Goal: Task Accomplishment & Management: Manage account settings

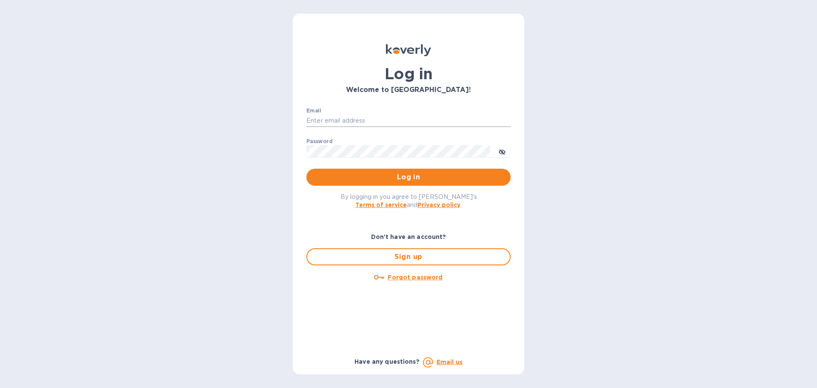
click at [407, 126] on input "Email" at bounding box center [408, 120] width 204 height 13
click at [335, 123] on input "Email" at bounding box center [408, 120] width 204 height 13
click at [467, 116] on input "Email" at bounding box center [408, 120] width 204 height 13
click at [620, 112] on div "Log in Welcome to Koverly! Email ​ Password ​ Log in By logging in you agree to…" at bounding box center [408, 194] width 817 height 388
click at [409, 116] on input "Email" at bounding box center [408, 120] width 204 height 13
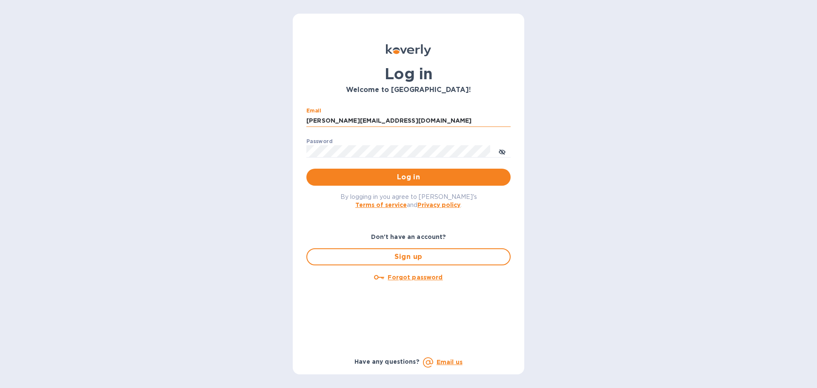
click at [329, 120] on input "shimon@aimoh.com" at bounding box center [408, 120] width 204 height 13
drag, startPoint x: 348, startPoint y: 121, endPoint x: 365, endPoint y: 120, distance: 17.5
click at [365, 120] on input "shimon1122@aimoh.com" at bounding box center [408, 120] width 204 height 13
type input "shimon1122@gmail.com"
click at [637, 170] on div "Log in Welcome to Koverly! Email shimon1122@gmail.com ​ Password ​ Log in By lo…" at bounding box center [408, 194] width 817 height 388
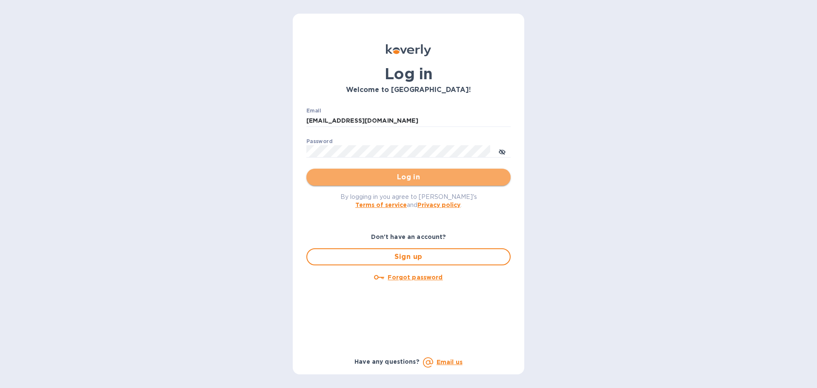
click at [474, 175] on span "Log in" at bounding box center [408, 177] width 191 height 10
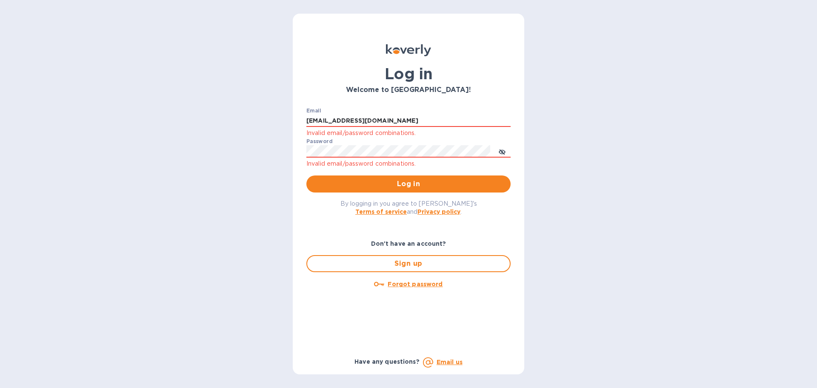
click at [687, 172] on div "Log in Welcome to Koverly! Email shimon1122@gmail.com Invalid email/password co…" at bounding box center [408, 194] width 817 height 388
click at [360, 189] on button "Log in" at bounding box center [408, 183] width 204 height 17
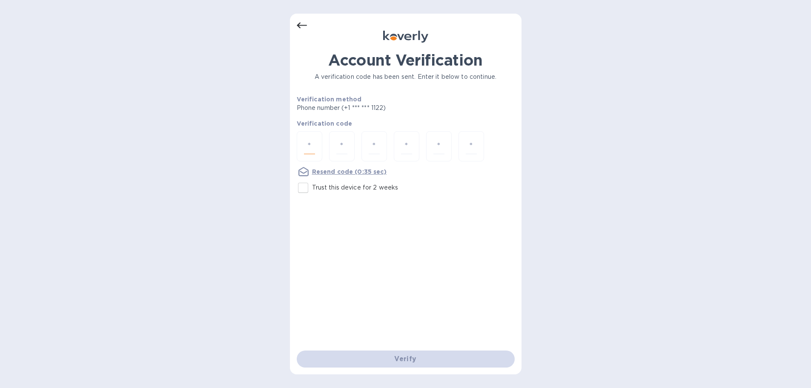
click at [308, 140] on input "number" at bounding box center [309, 146] width 11 height 16
type input "4"
type input "8"
type input "2"
type input "5"
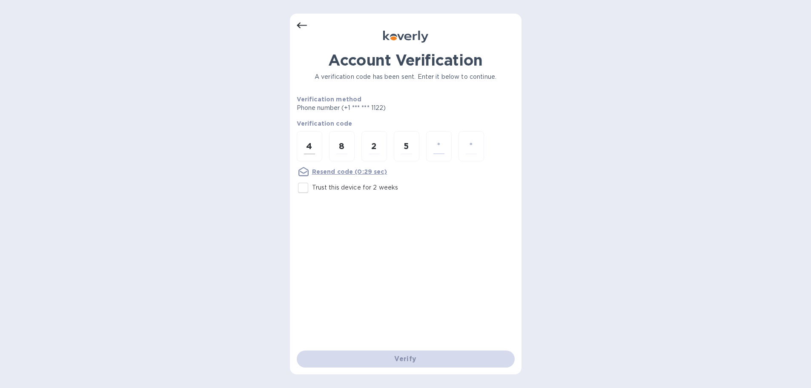
type input "2"
type input "3"
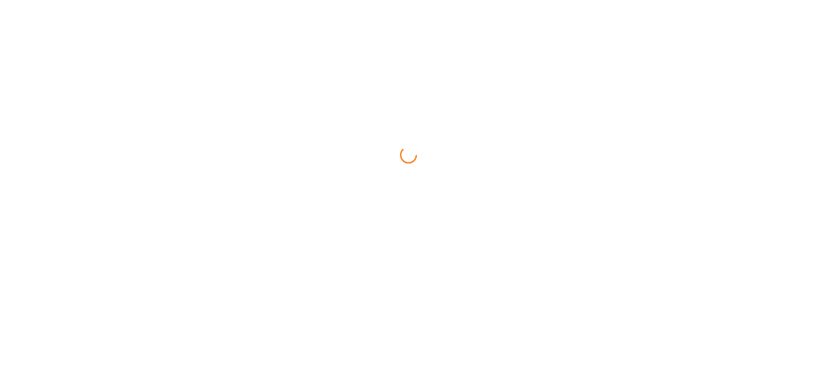
click at [328, 0] on html at bounding box center [408, 0] width 817 height 0
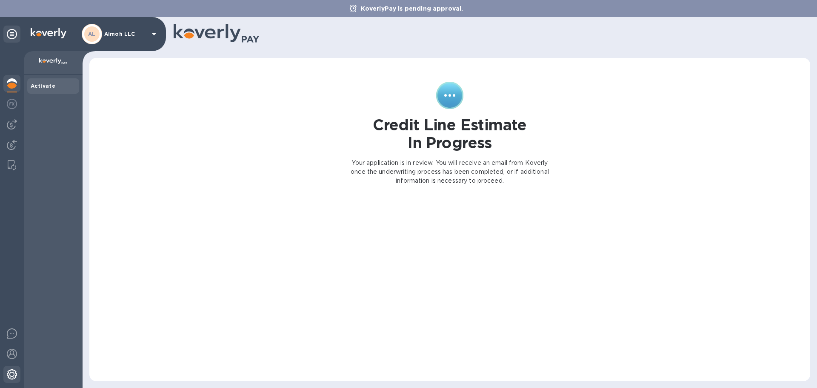
click at [7, 376] on img at bounding box center [12, 374] width 10 height 10
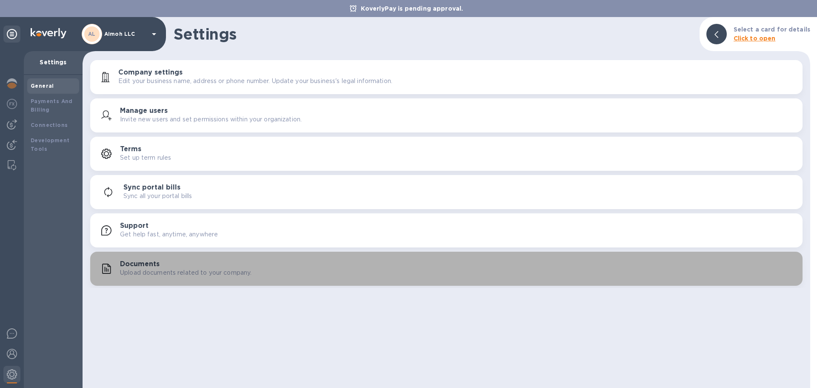
click at [151, 269] on p "Upload documents related to your company." at bounding box center [186, 272] width 132 height 9
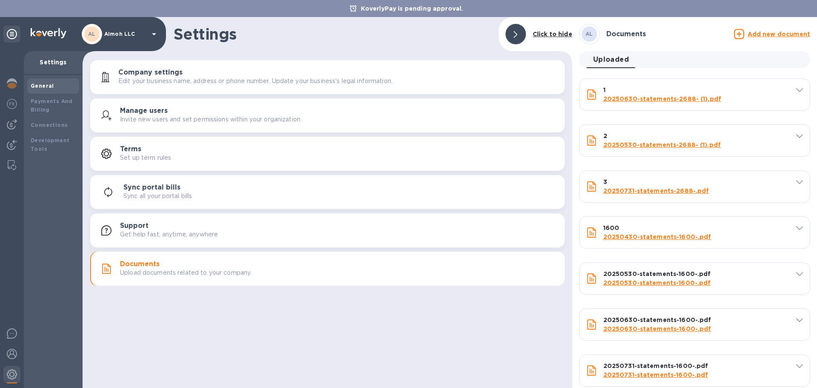
click at [776, 34] on u "Add new document" at bounding box center [779, 34] width 63 height 7
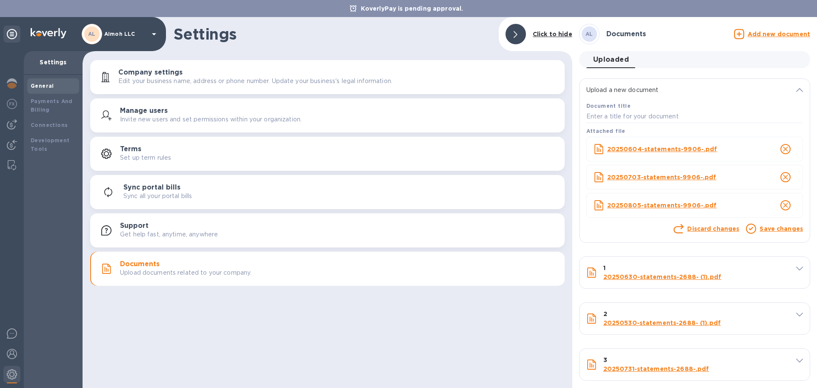
click at [783, 229] on link "Save changes" at bounding box center [781, 228] width 43 height 7
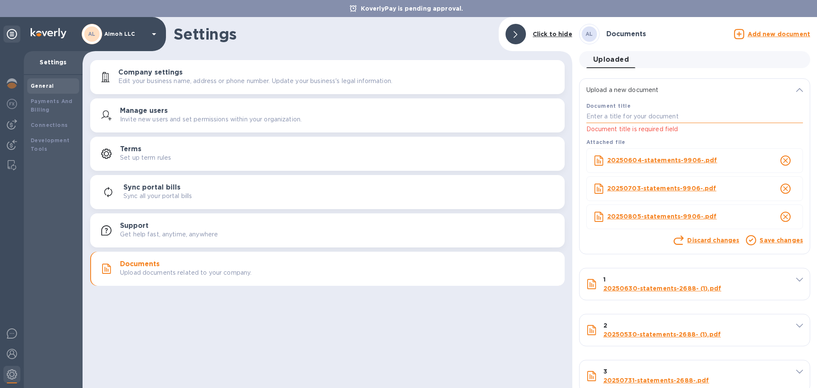
click at [618, 117] on input "text" at bounding box center [694, 116] width 217 height 13
type input "Acc 9906"
click at [770, 240] on link "Save changes" at bounding box center [781, 240] width 43 height 7
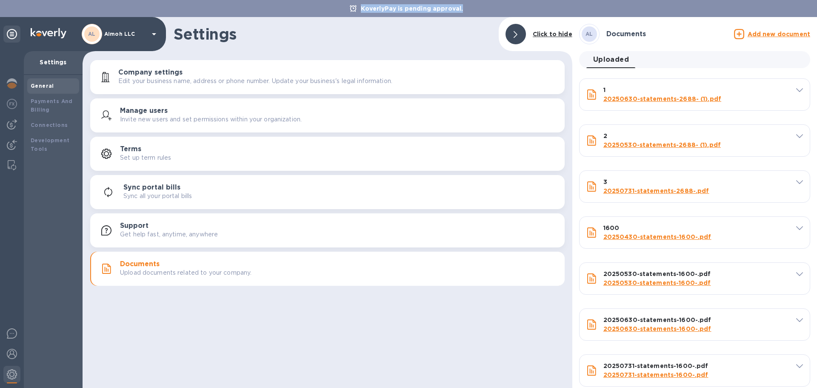
drag, startPoint x: 468, startPoint y: 9, endPoint x: 343, endPoint y: 12, distance: 125.2
click at [343, 12] on div "KoverlyPay is pending approval." at bounding box center [408, 8] width 817 height 17
click at [344, 35] on h1 "Settings" at bounding box center [333, 34] width 318 height 18
